Goal: Task Accomplishment & Management: Manage account settings

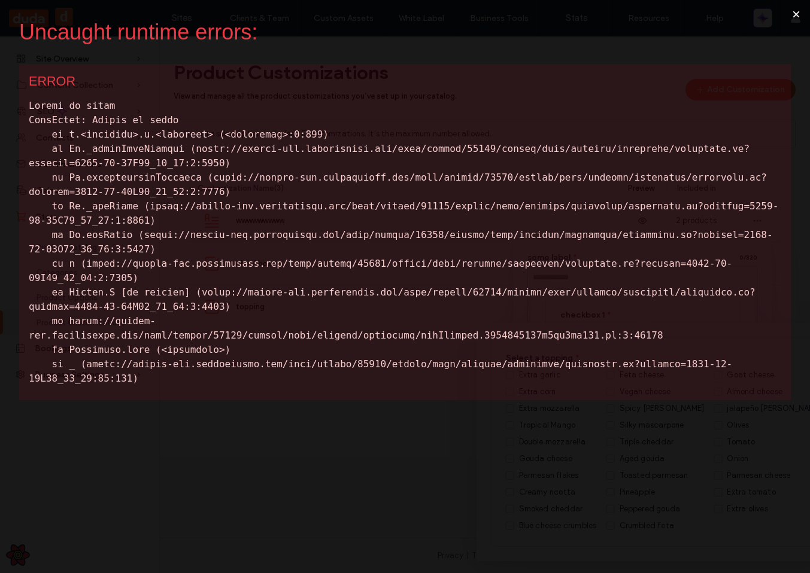
click at [797, 11] on button "×" at bounding box center [796, 14] width 28 height 29
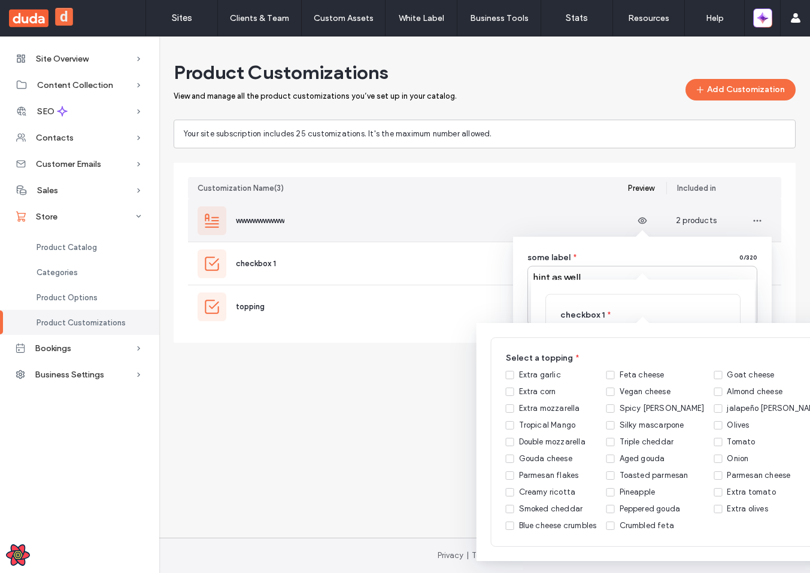
click at [296, 222] on div "wwwwwwwww" at bounding box center [408, 220] width 440 height 42
click at [313, 212] on div "wwwwwwwww" at bounding box center [408, 220] width 440 height 42
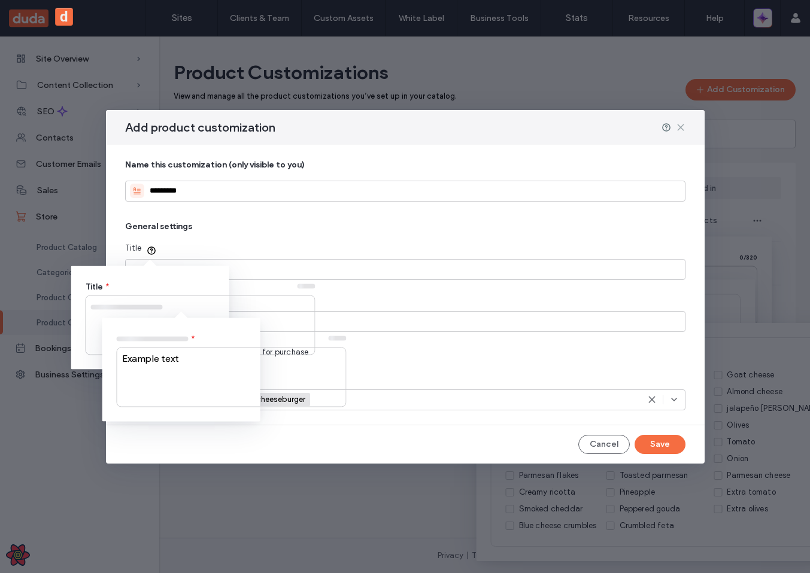
click at [681, 130] on icon at bounding box center [681, 128] width 10 height 10
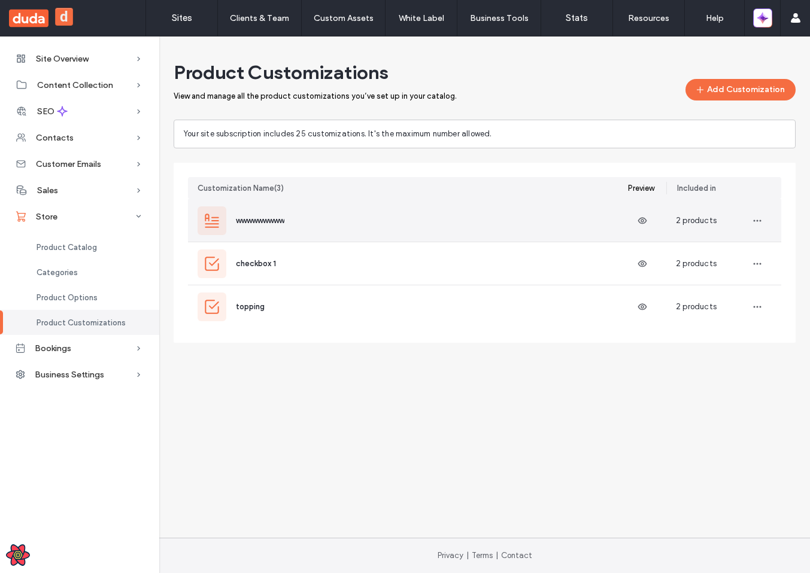
click at [430, 226] on div "wwwwwwwww" at bounding box center [408, 220] width 440 height 42
click at [534, 207] on div "wwwwwwwww" at bounding box center [408, 220] width 440 height 42
click at [302, 241] on div "wwwwwwwww" at bounding box center [408, 220] width 440 height 42
click at [319, 223] on div "wwwwwwwww" at bounding box center [408, 220] width 440 height 42
click at [392, 227] on div "wwwwwwwww" at bounding box center [408, 220] width 440 height 42
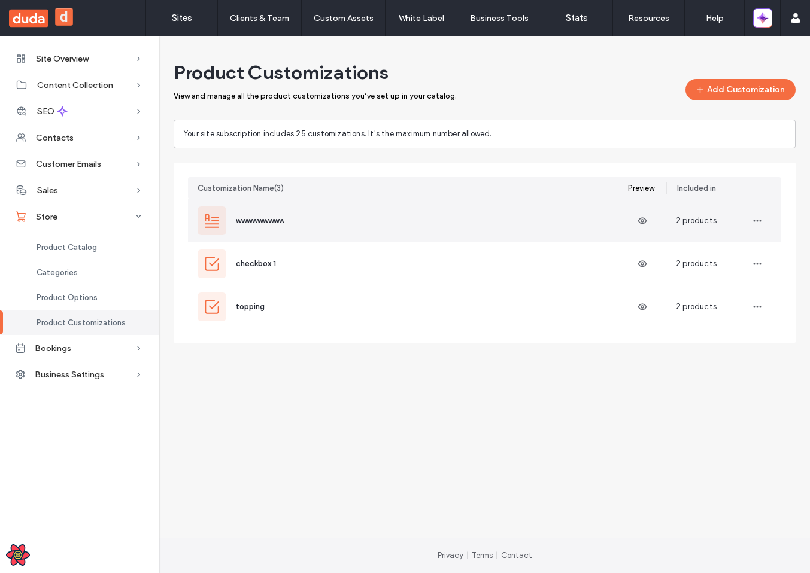
click at [418, 233] on div "wwwwwwwww" at bounding box center [408, 220] width 440 height 42
click at [480, 216] on div "wwwwwwwww" at bounding box center [408, 220] width 440 height 42
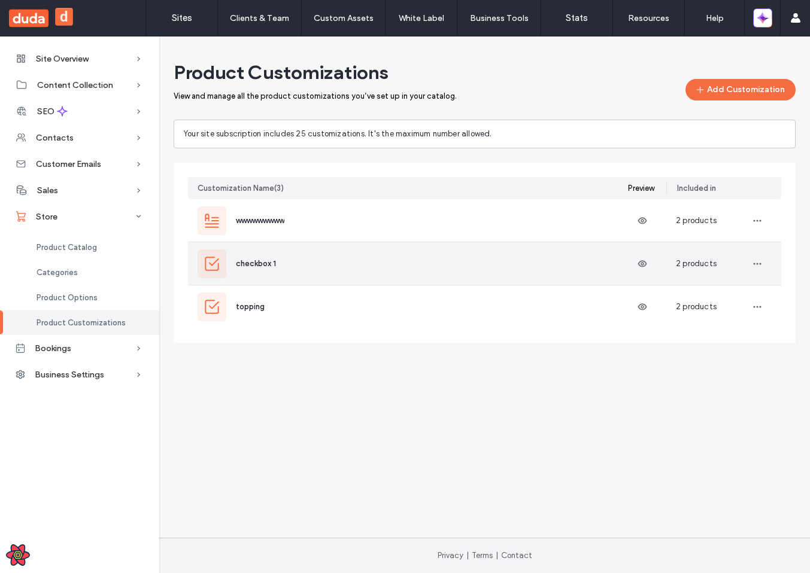
click at [329, 240] on div "wwwwwwwww" at bounding box center [408, 220] width 440 height 42
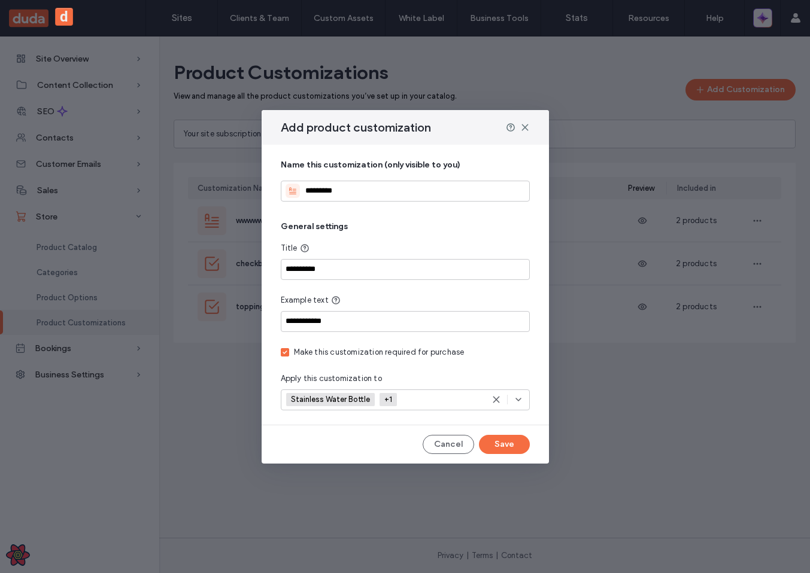
click at [529, 130] on div "Add product customization" at bounding box center [405, 127] width 287 height 35
click at [526, 130] on icon at bounding box center [525, 128] width 10 height 10
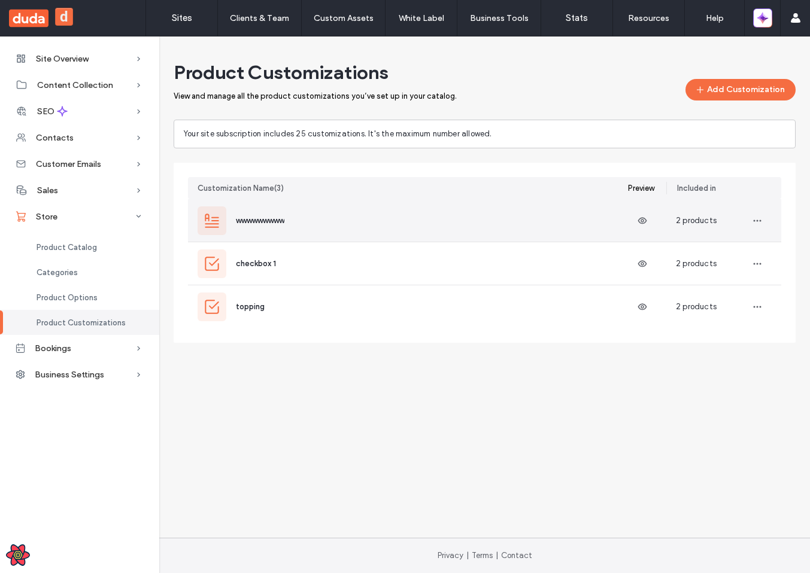
click at [478, 227] on div "wwwwwwwww" at bounding box center [408, 220] width 440 height 42
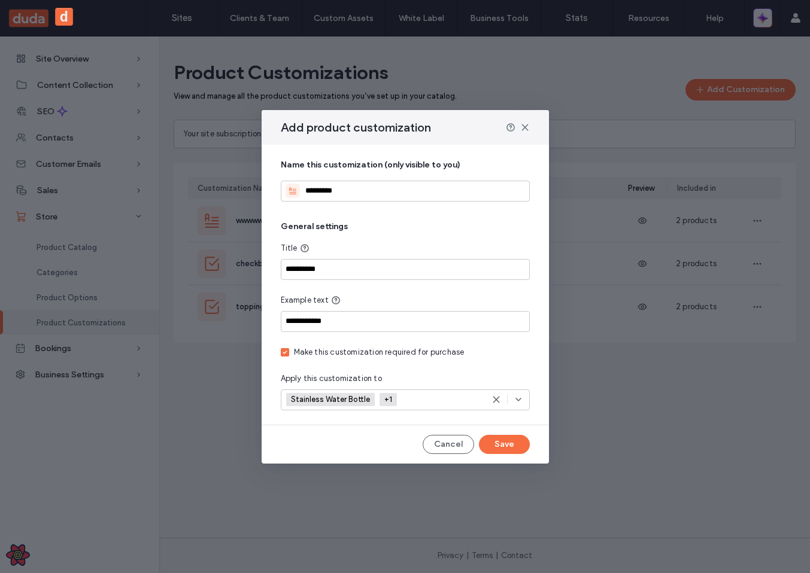
click at [190, 252] on div "**********" at bounding box center [405, 286] width 810 height 573
click at [528, 127] on icon at bounding box center [525, 128] width 10 height 10
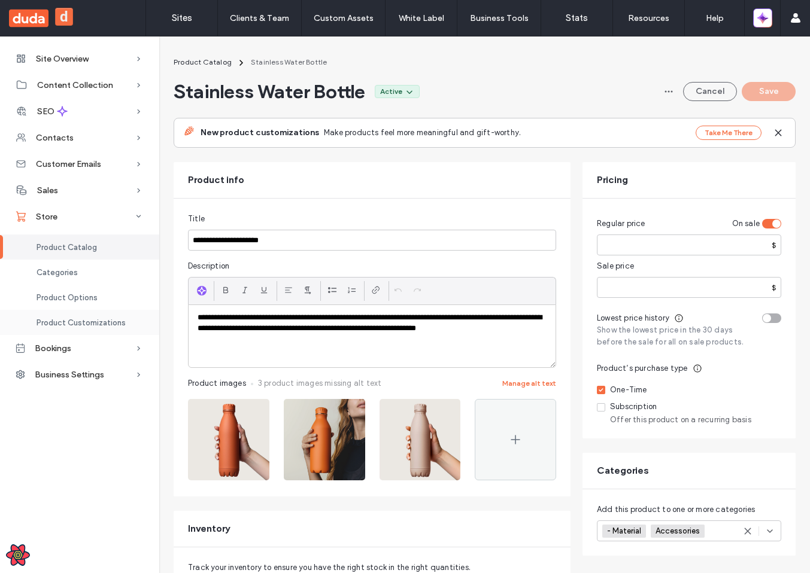
click at [60, 317] on div "Product Customizations" at bounding box center [79, 322] width 159 height 25
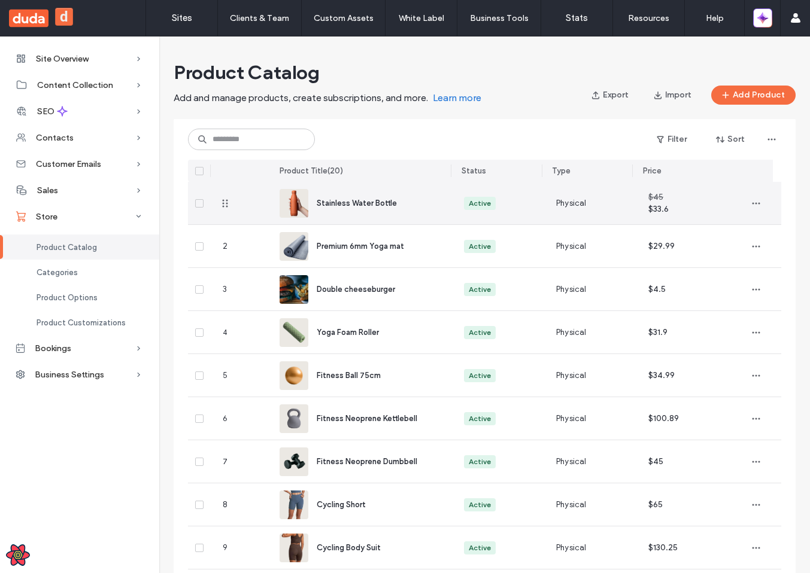
click at [369, 209] on div "Stainless Water Bottle" at bounding box center [376, 203] width 118 height 12
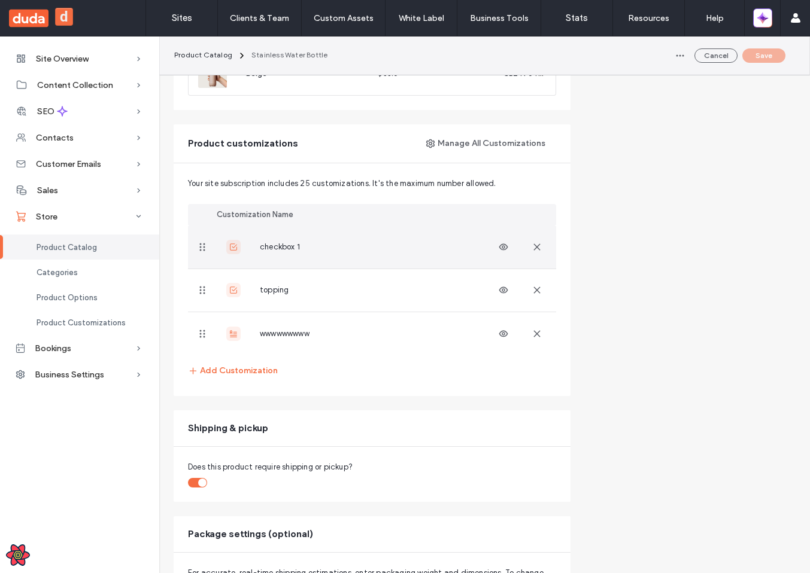
scroll to position [986, 0]
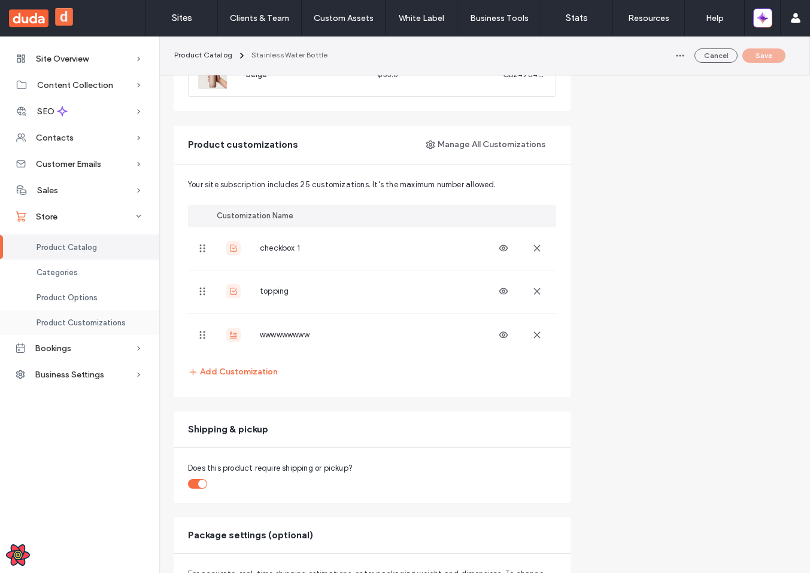
click at [71, 326] on span "Product Customizations" at bounding box center [81, 322] width 89 height 9
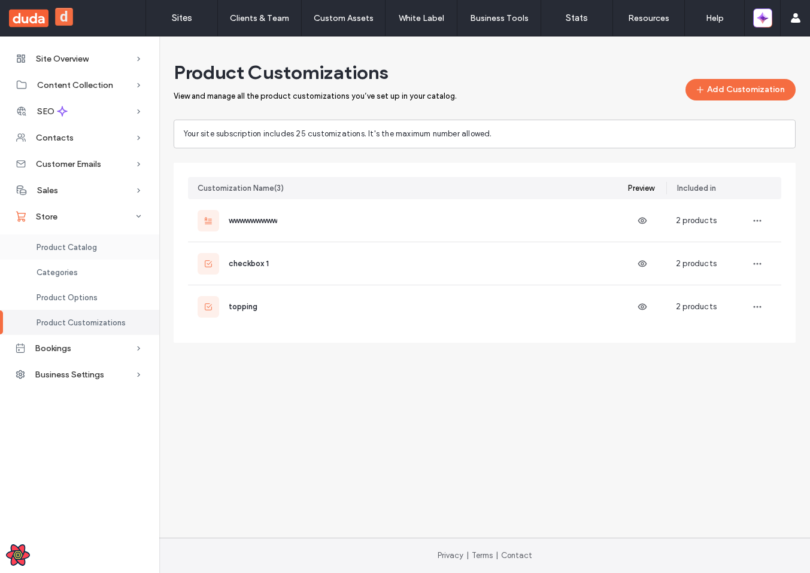
click at [105, 253] on div "Product Catalog" at bounding box center [79, 247] width 159 height 25
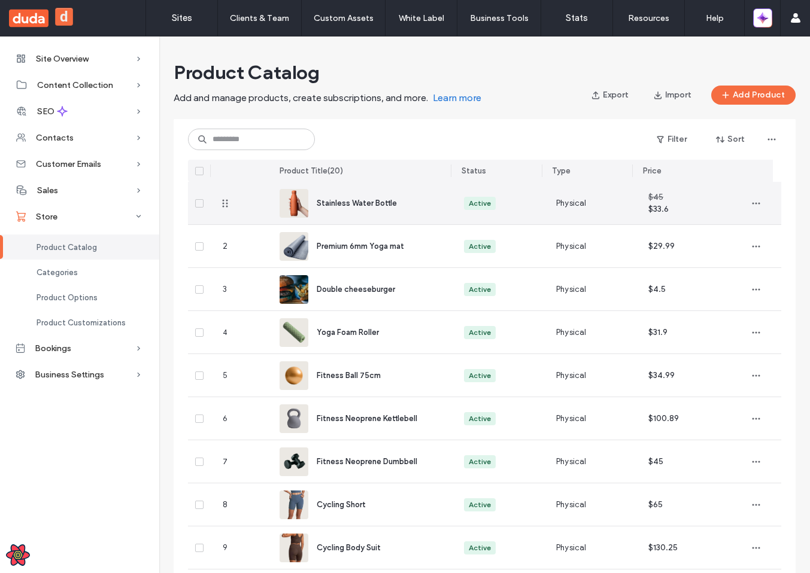
click at [334, 202] on span "Stainless Water Bottle" at bounding box center [357, 203] width 80 height 9
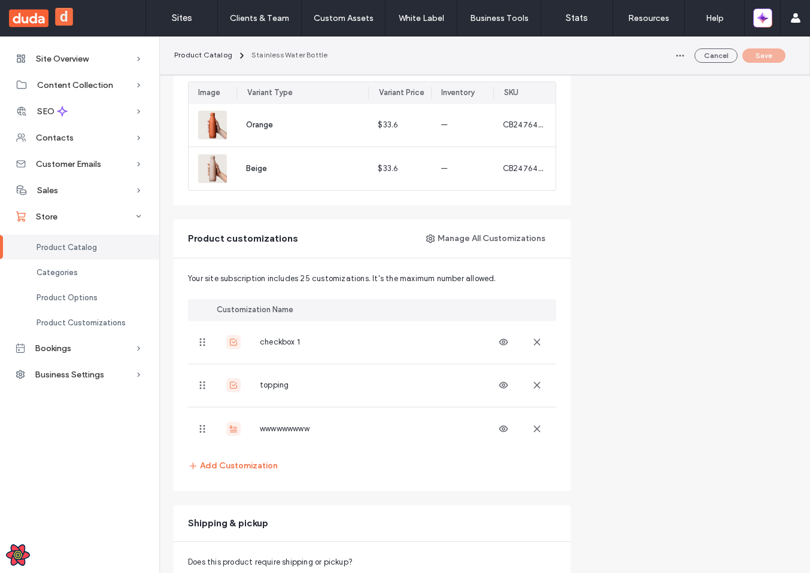
scroll to position [995, 0]
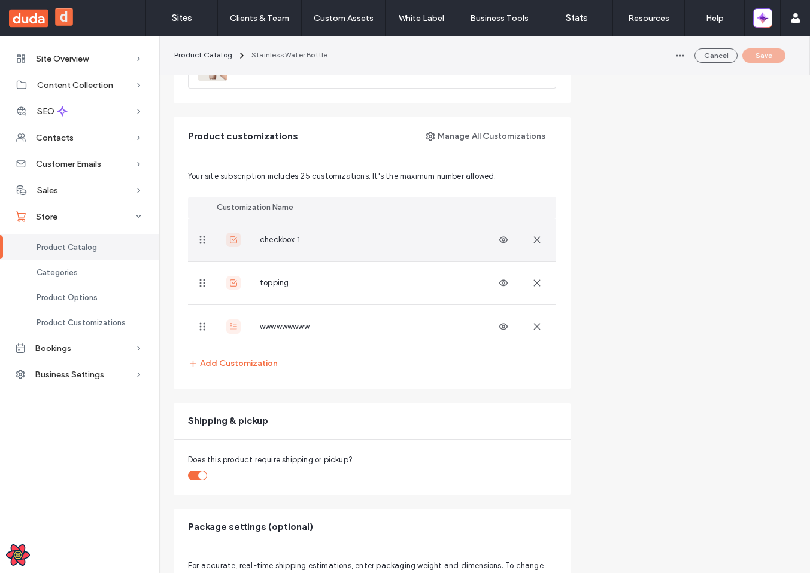
click at [410, 255] on div "checkbox 1" at bounding box center [353, 240] width 272 height 42
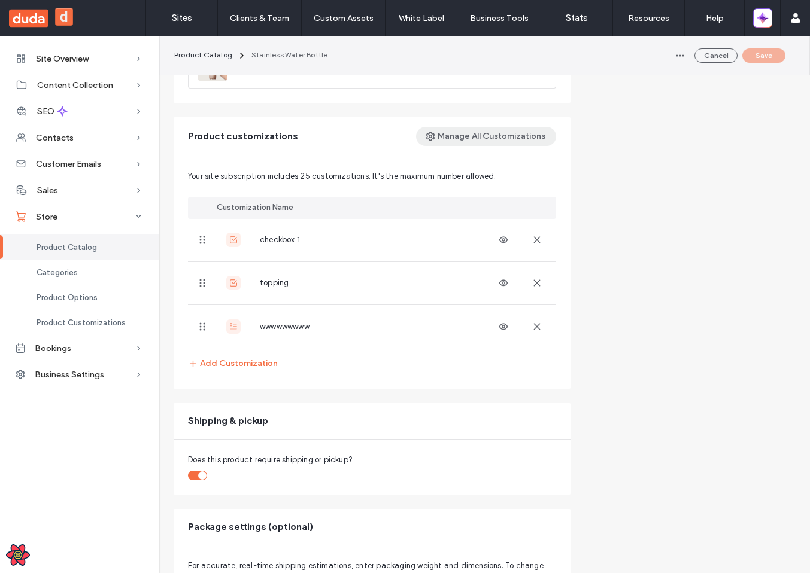
click at [515, 128] on button "Manage All Customizations" at bounding box center [486, 136] width 140 height 19
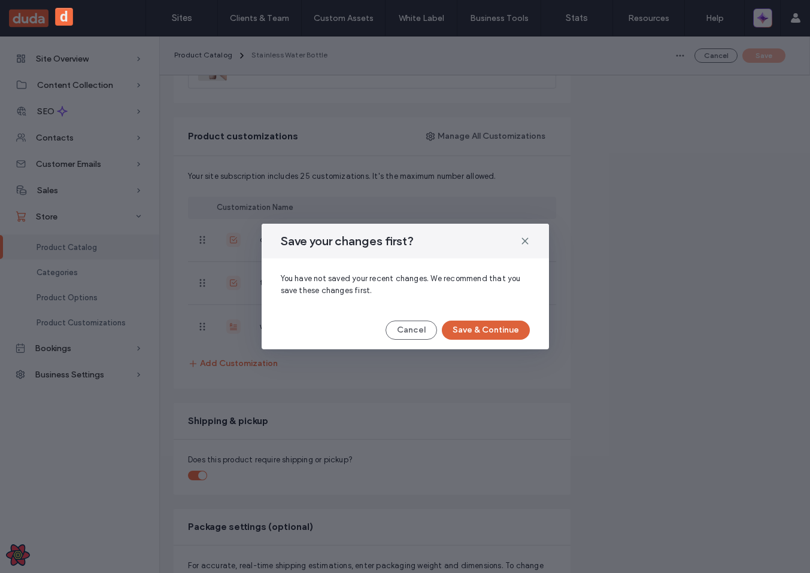
click at [499, 332] on button "Save & Continue" at bounding box center [486, 330] width 88 height 19
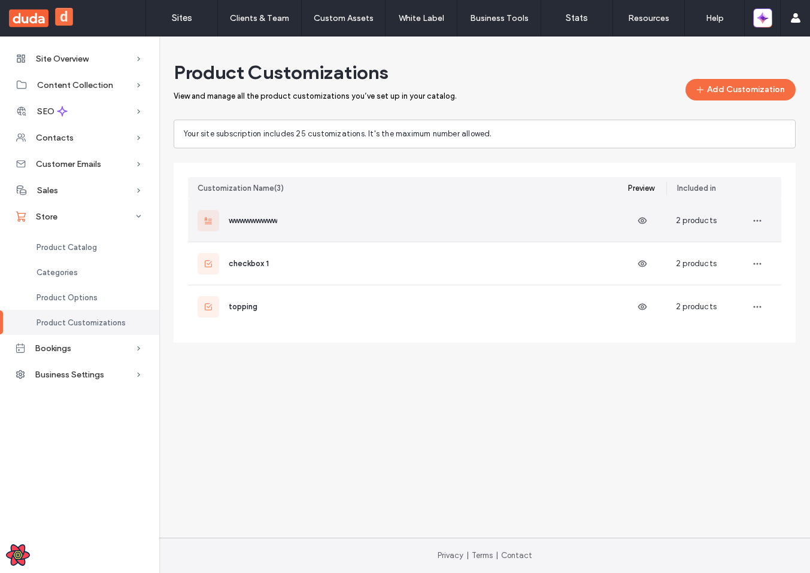
click at [440, 224] on div "wwwwwwwww" at bounding box center [408, 220] width 440 height 42
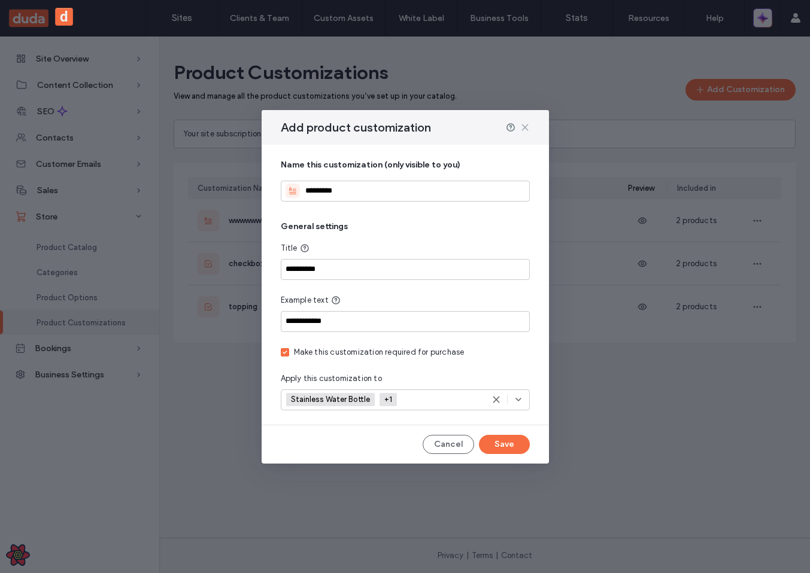
click at [522, 129] on use at bounding box center [524, 126] width 5 height 5
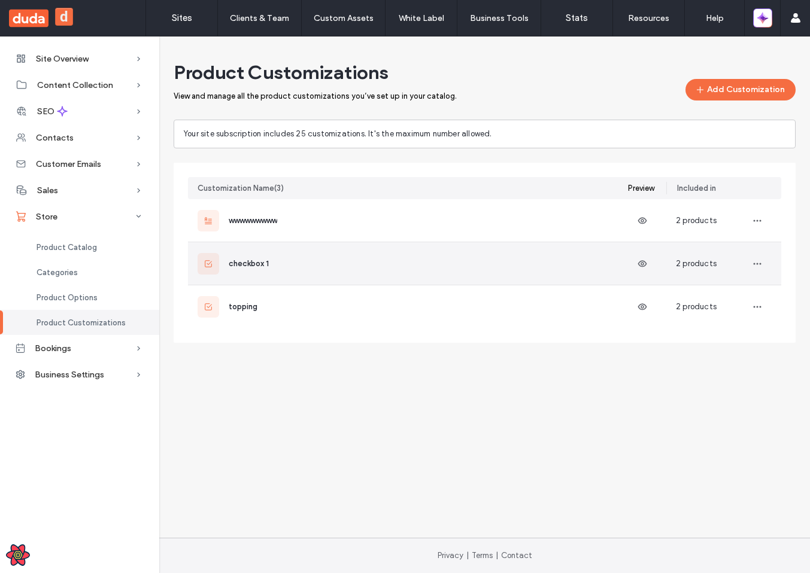
click at [389, 256] on div "checkbox 1" at bounding box center [408, 263] width 440 height 42
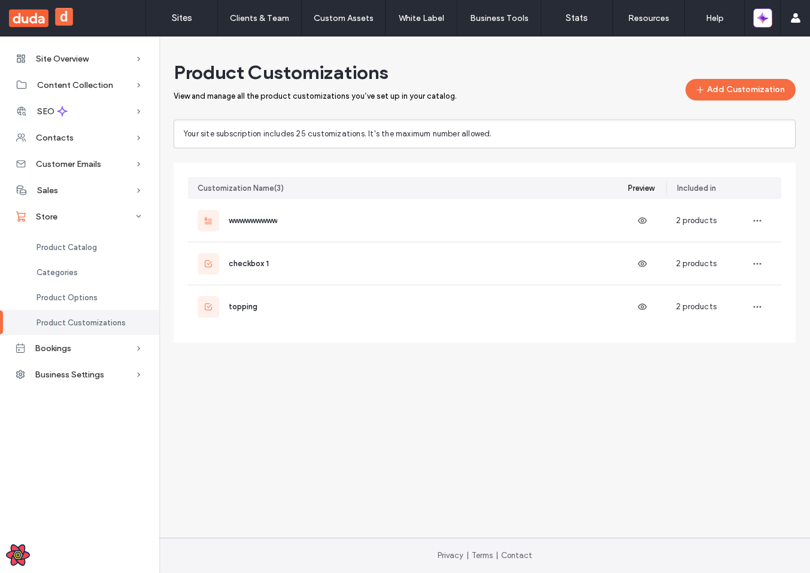
click at [415, 93] on div "View and manage all the product customizations you’ve set up in your catalog." at bounding box center [406, 96] width 464 height 9
